Goal: Information Seeking & Learning: Learn about a topic

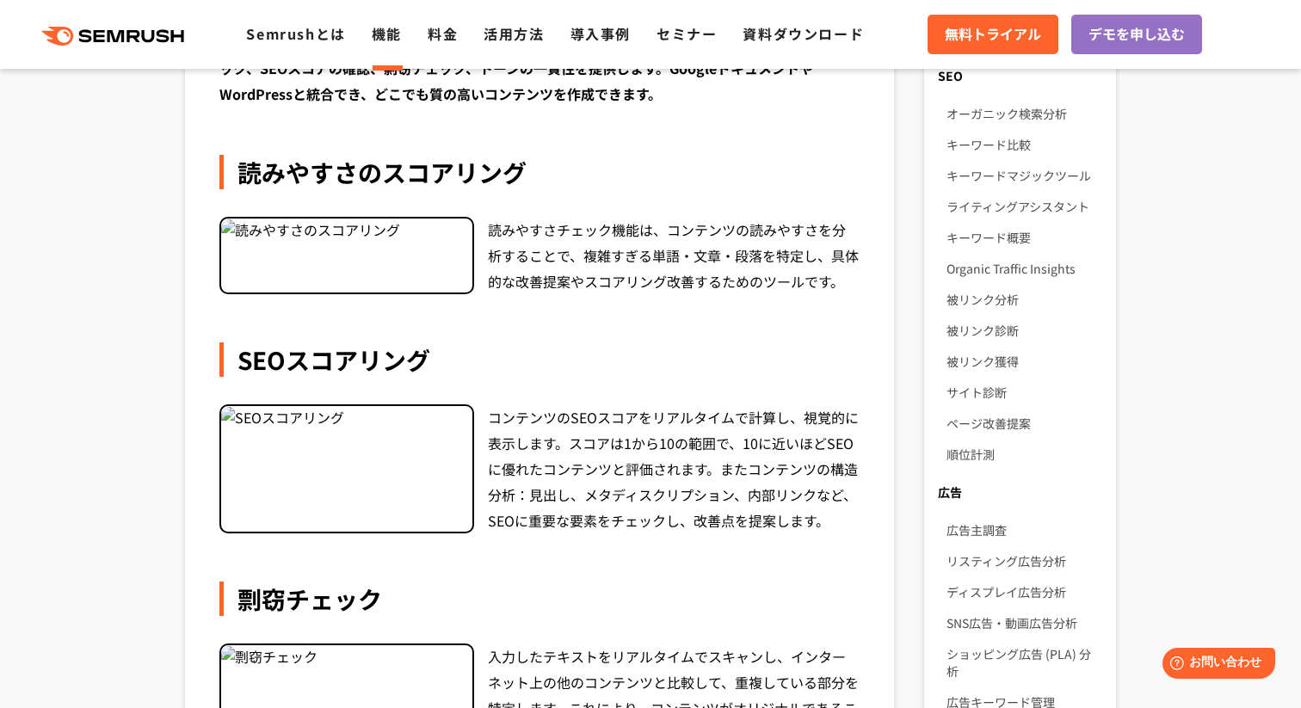
click at [557, 177] on div "読みやすさのスコアリング" at bounding box center [539, 172] width 640 height 34
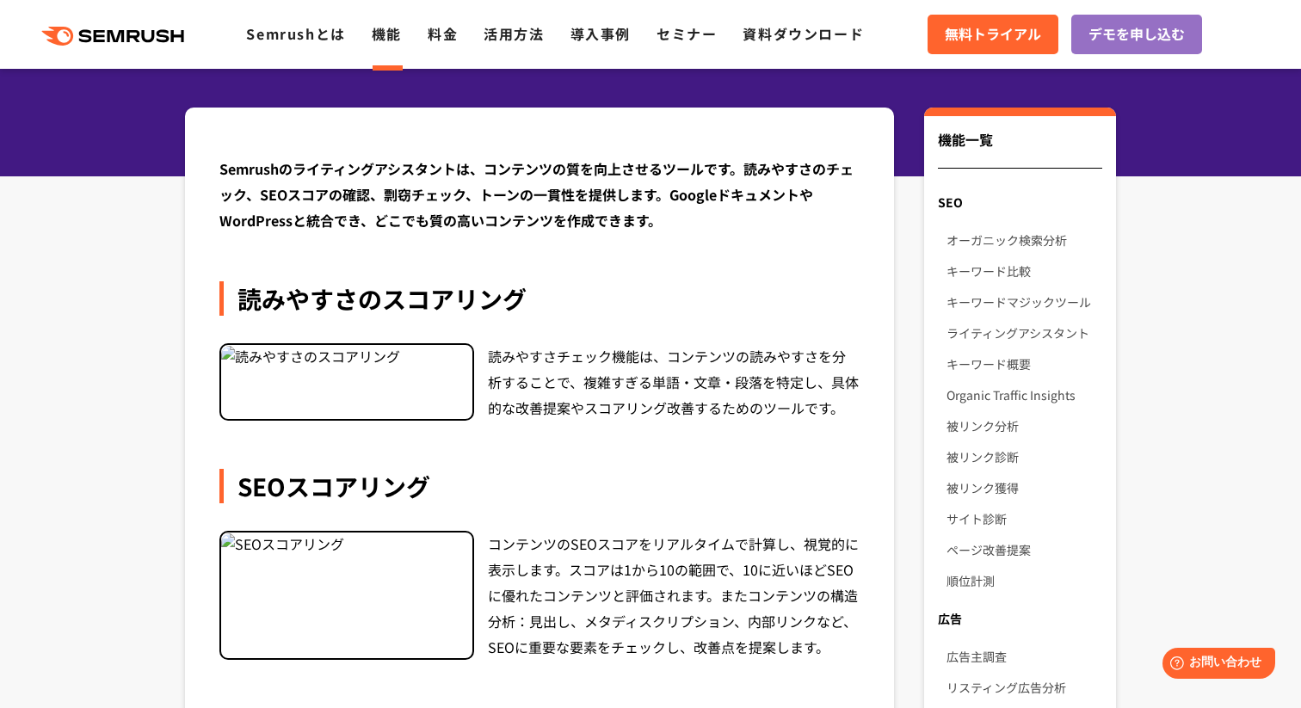
scroll to position [142, 0]
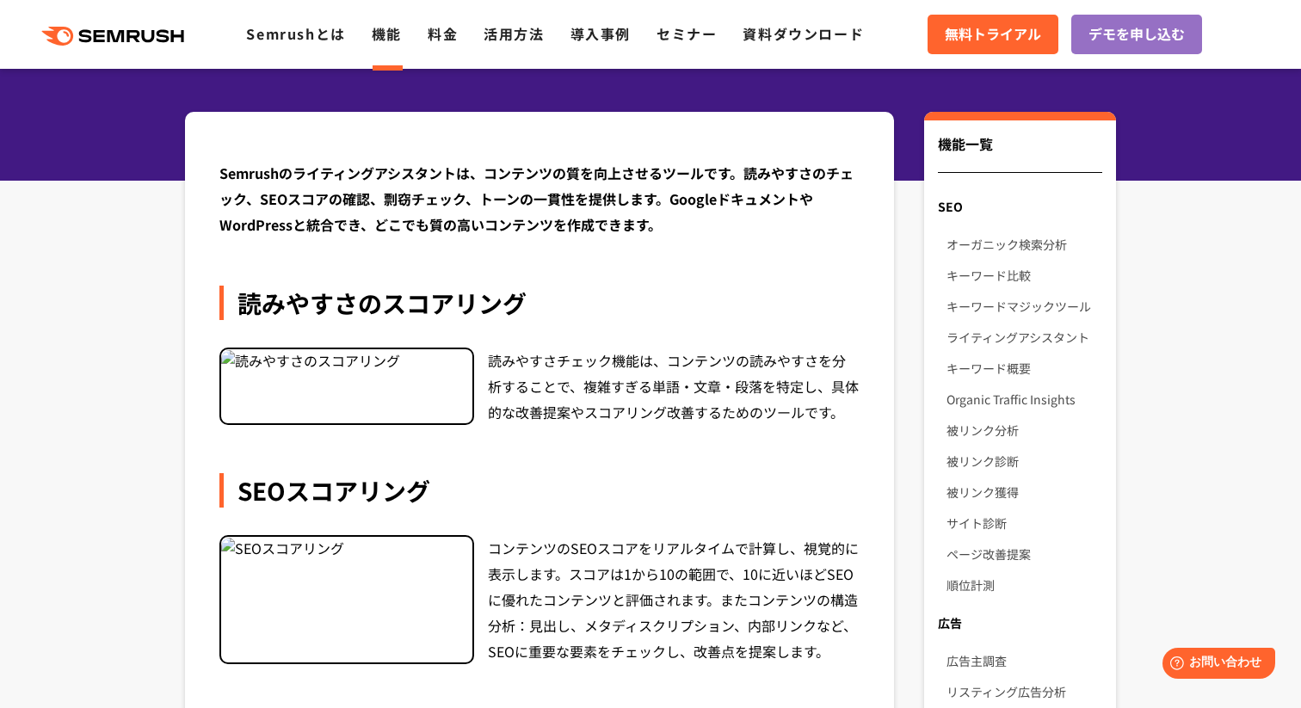
click at [571, 352] on div "読みやすさチェック機能は、コンテンツの読みやすさを分析することで、複雑すぎる単語・文章・段落を特定し、具体的な改善提案やスコアリング改善するためのツールです。" at bounding box center [674, 386] width 372 height 77
